Goal: Communication & Community: Ask a question

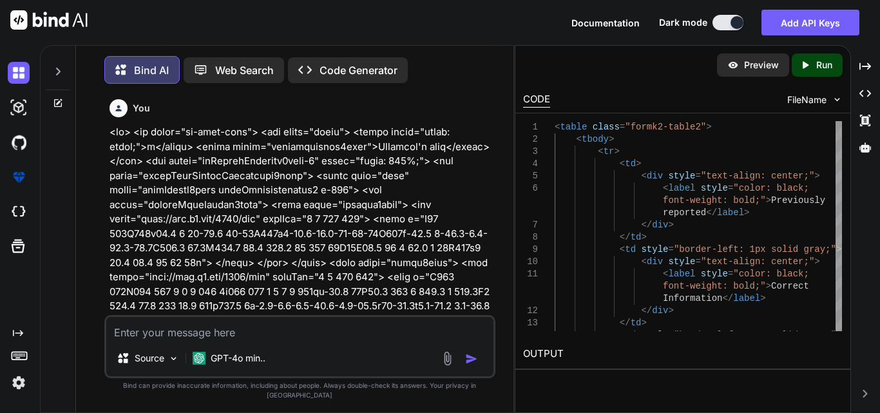
scroll to position [20606, 0]
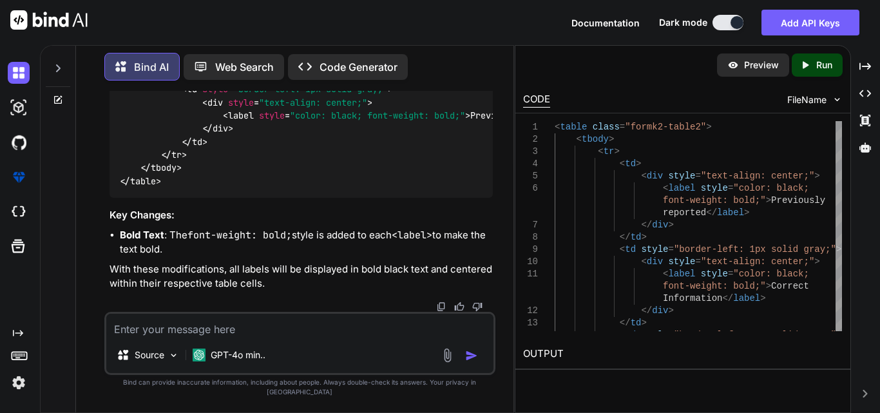
type textarea "x"
type textarea "<div style="flex: 1;"> <!-- Combined Label --> <label class="fontmaintainw2form…"
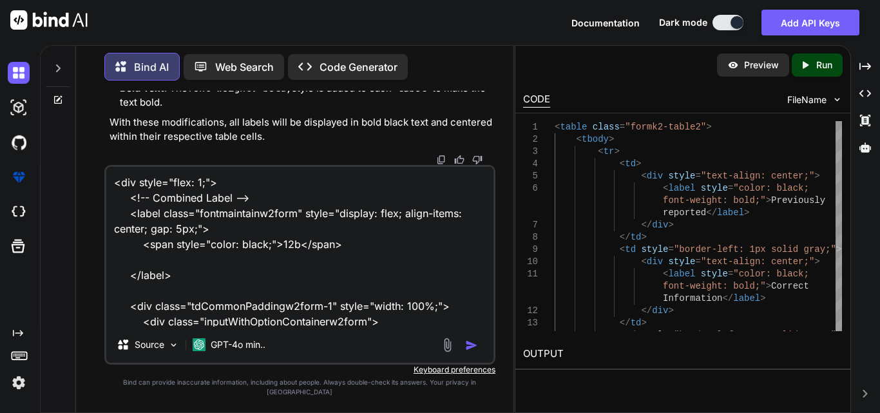
scroll to position [140, 0]
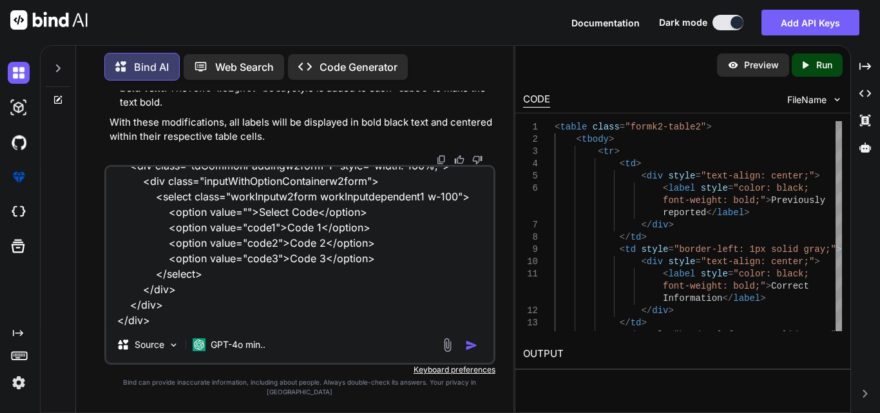
type textarea "x"
type textarea "<div style="flex: 1;"> <!-- Combined Label --> <label class="fontmaintainw2form…"
type textarea "x"
type textarea "<div style="flex: 1;"> <!-- Combined Label --> <label class="fontmaintainw2form…"
type textarea "x"
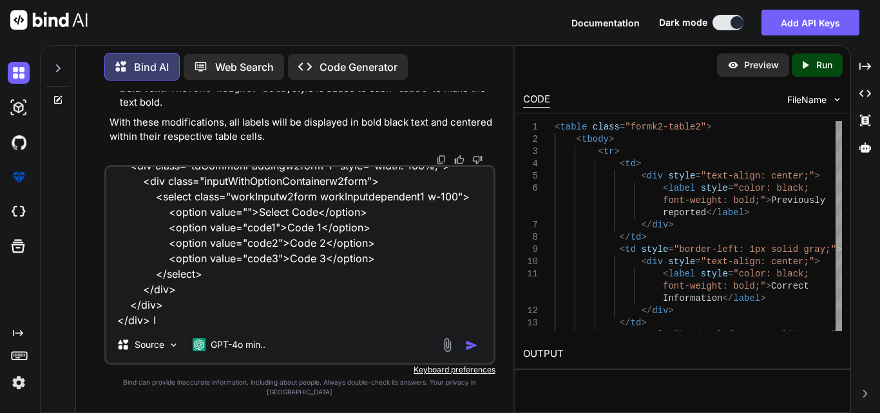
type textarea "<div style="flex: 1;"> <!-- Combined Label --> <label class="fontmaintainw2form…"
type textarea "x"
type textarea "<div style="flex: 1;"> <!-- Combined Label --> <label class="fontmaintainw2form…"
type textarea "x"
type textarea "<div style="flex: 1;"> <!-- Combined Label --> <label class="fontmaintainw2form…"
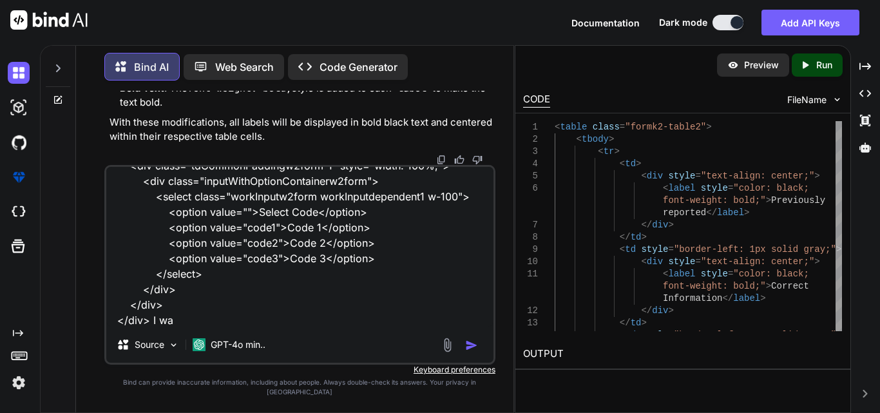
type textarea "x"
type textarea "<div style="flex: 1;"> <!-- Combined Label --> <label class="fontmaintainw2form…"
type textarea "x"
type textarea "<div style="flex: 1;"> <!-- Combined Label --> <label class="fontmaintainw2form…"
type textarea "x"
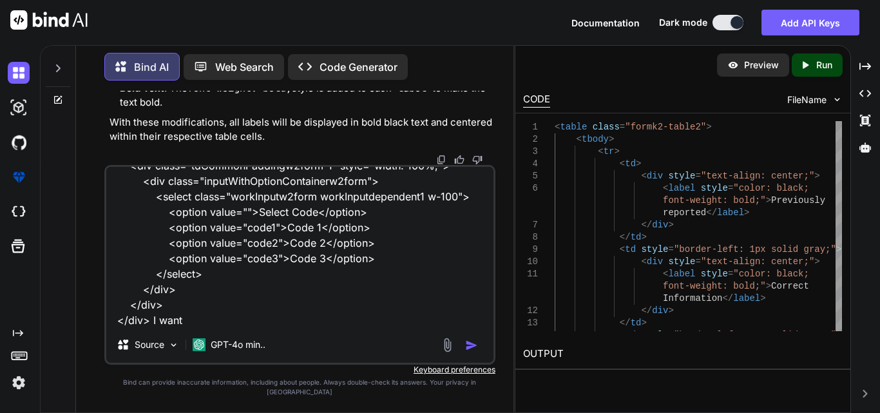
type textarea "<div style="flex: 1;"> <!-- Combined Label --> <label class="fontmaintainw2form…"
type textarea "x"
type textarea "<div style="flex: 1;"> <!-- Combined Label --> <label class="fontmaintainw2form…"
type textarea "x"
type textarea "<div style="flex: 1;"> <!-- Combined Label --> <label class="fontmaintainw2form…"
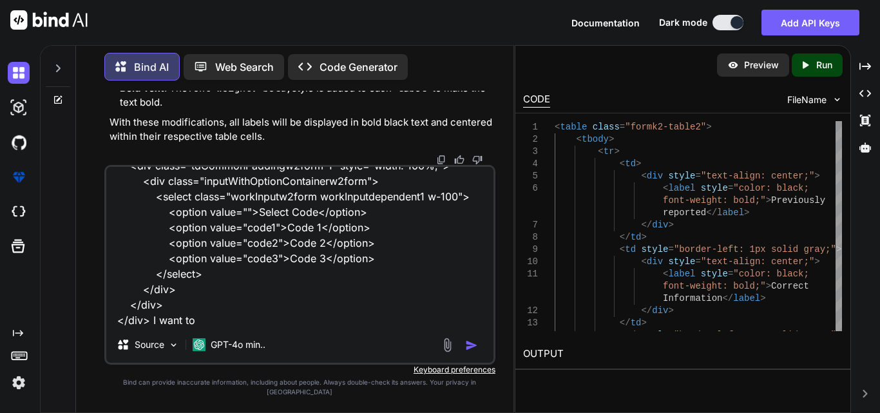
type textarea "x"
type textarea "<div style="flex: 1;"> <!-- Combined Label --> <label class="fontmaintainw2form…"
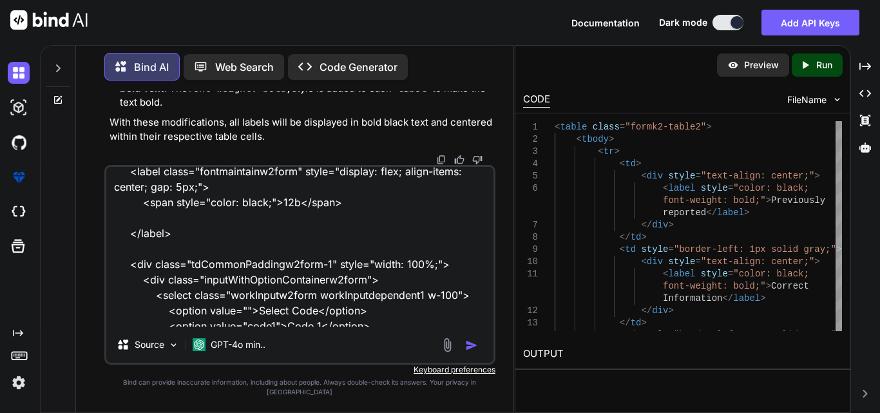
scroll to position [0, 0]
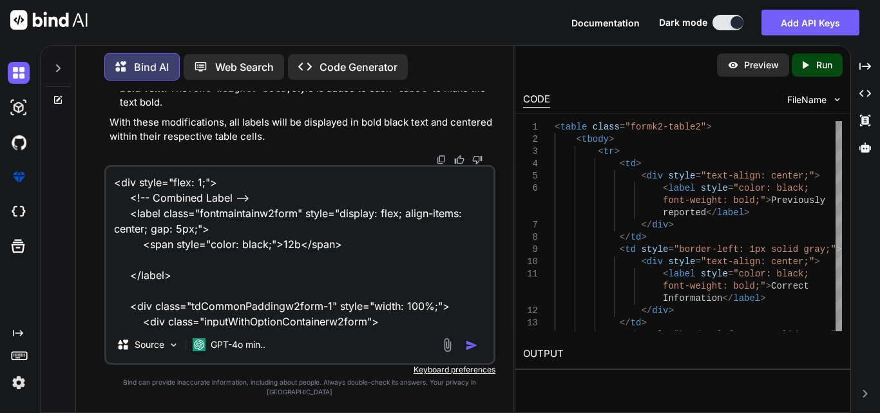
drag, startPoint x: 343, startPoint y: 257, endPoint x: 138, endPoint y: 254, distance: 204.9
click at [138, 254] on textarea "<div style="flex: 1;"> <!-- Combined Label --> <label class="fontmaintainw2form…" at bounding box center [299, 247] width 387 height 160
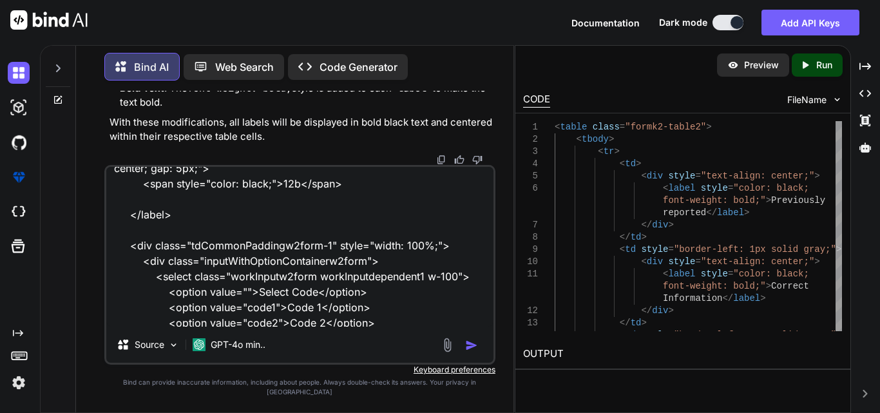
scroll to position [142, 0]
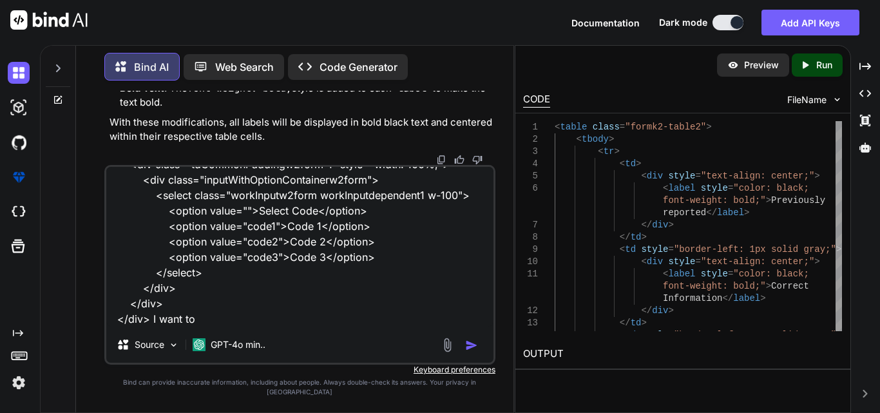
click at [199, 327] on textarea "<div style="flex: 1;"> <!-- Combined Label --> <label class="fontmaintainw2form…" at bounding box center [299, 247] width 387 height 160
type textarea "x"
type textarea "<div style="flex: 1;"> <!-- Combined Label --> <label class="fontmaintainw2form…"
type textarea "x"
type textarea "<div style="flex: 1;"> <!-- Combined Label --> <label class="fontmaintainw2form…"
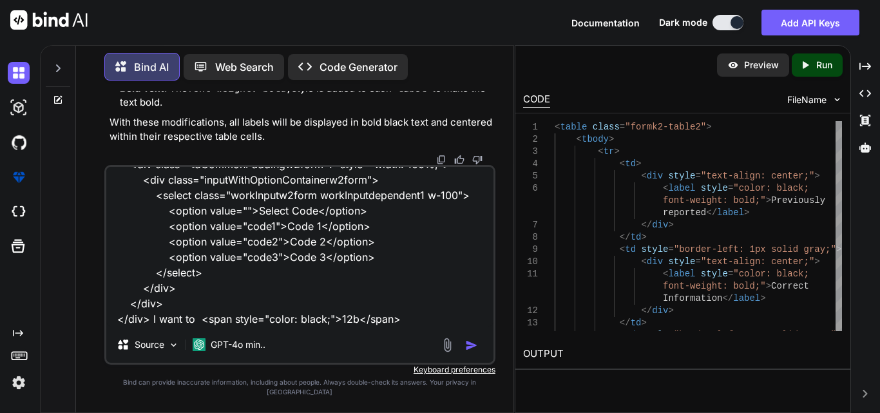
type textarea "x"
type textarea "<div style="flex: 1;"> <!-- Combined Label --> <label class="fontmaintainw2form…"
type textarea "x"
type textarea "<div style="flex: 1;"> <!-- Combined Label --> <label class="fontmaintainw2form…"
type textarea "x"
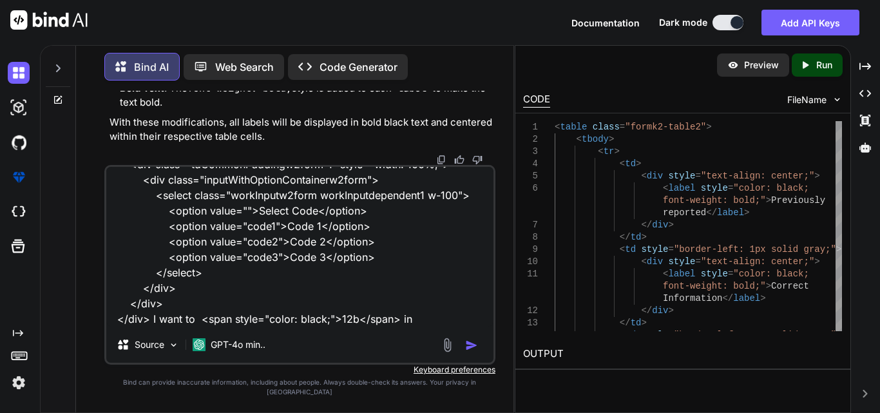
type textarea "<div style="flex: 1;"> <!-- Combined Label --> <label class="fontmaintainw2form…"
type textarea "x"
type textarea "<div style="flex: 1;"> <!-- Combined Label --> <label class="fontmaintainw2form…"
type textarea "x"
type textarea "<div style="flex: 1;"> <!-- Combined Label --> <label class="fontmaintainw2form…"
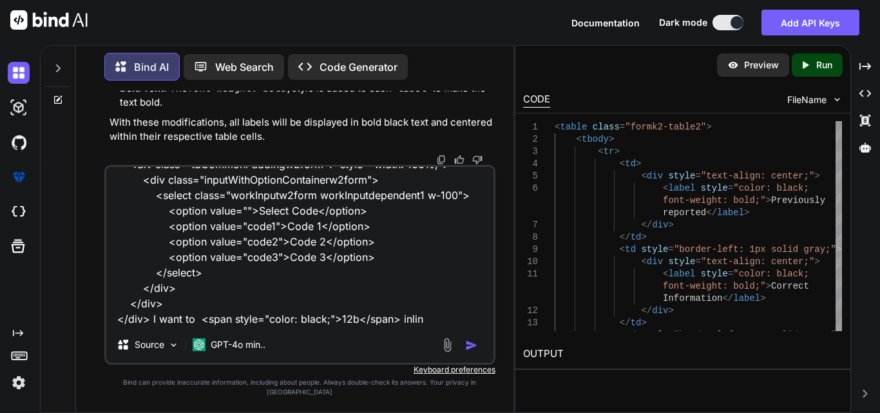
type textarea "x"
type textarea "<div style="flex: 1;"> <!-- Combined Label --> <label class="fontmaintainw2form…"
type textarea "x"
type textarea "<div style="flex: 1;"> <!-- Combined Label --> <label class="fontmaintainw2form…"
type textarea "x"
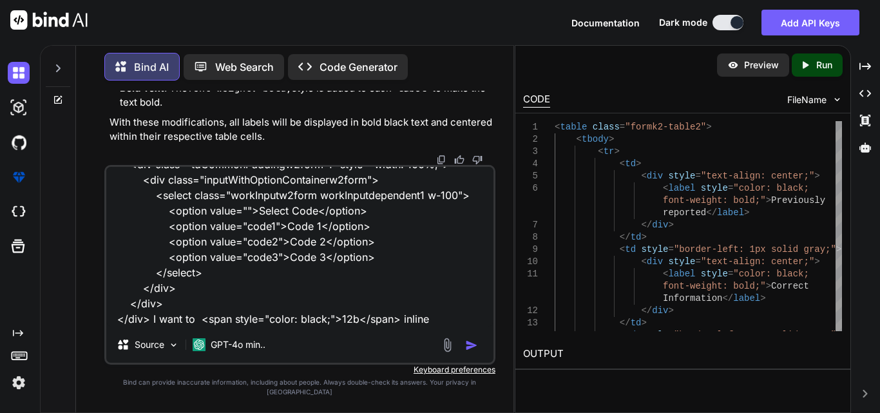
type textarea "<div style="flex: 1;"> <!-- Combined Label --> <label class="fontmaintainw2form…"
type textarea "x"
type textarea "<div style="flex: 1;"> <!-- Combined Label --> <label class="fontmaintainw2form…"
type textarea "x"
type textarea "<div style="flex: 1;"> <!-- Combined Label --> <label class="fontmaintainw2form…"
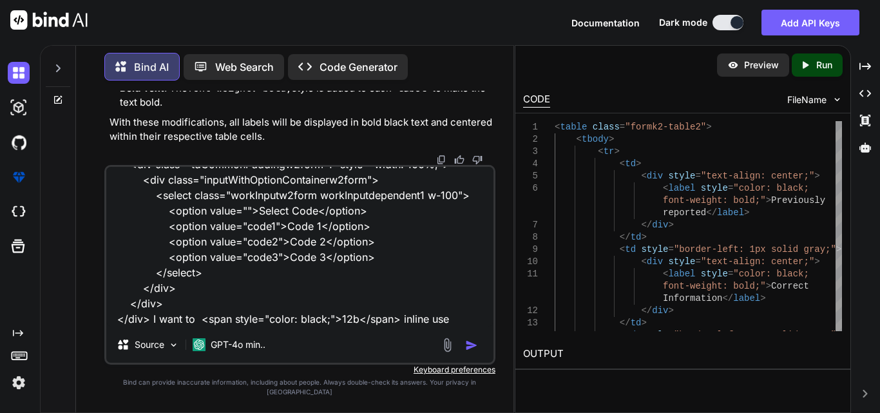
type textarea "x"
type textarea "<div style="flex: 1;"> <!-- Combined Label --> <label class="fontmaintainw2form…"
type textarea "x"
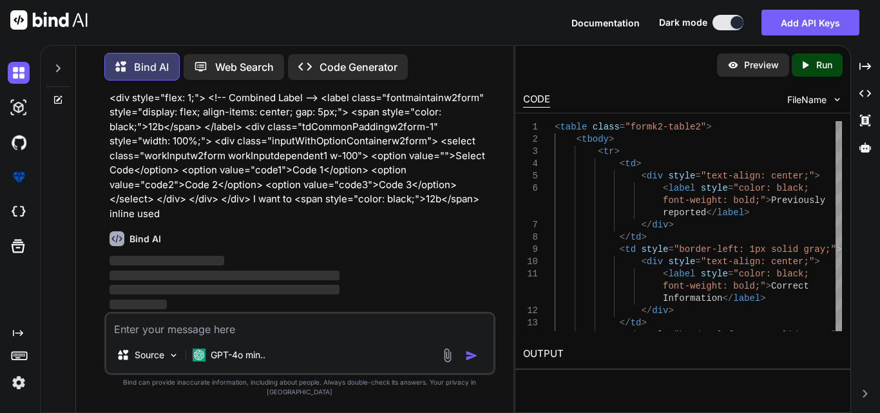
scroll to position [20874, 0]
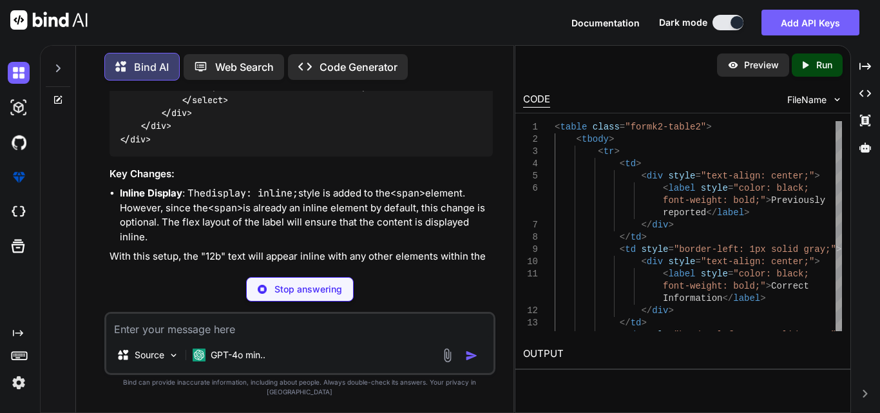
type textarea "x"
type textarea "</div>"
